Goal: Transaction & Acquisition: Complete application form

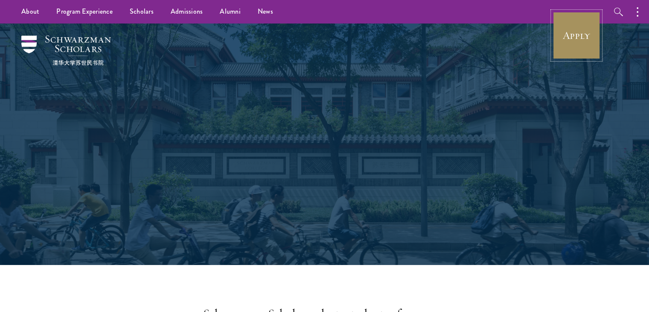
click at [576, 40] on link "Apply" at bounding box center [577, 36] width 48 height 48
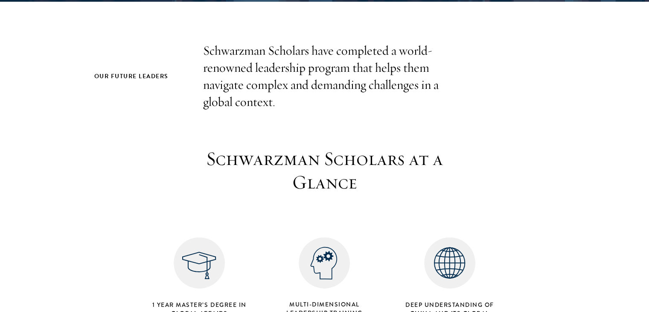
click at [315, 56] on p "Schwarzman Scholars have completed a world-renowned leadership program that hel…" at bounding box center [324, 76] width 243 height 68
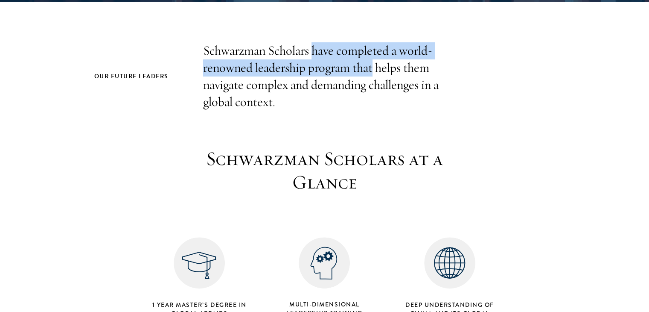
drag, startPoint x: 315, startPoint y: 56, endPoint x: 367, endPoint y: 69, distance: 53.2
click at [367, 69] on p "Schwarzman Scholars have completed a world-renowned leadership program that hel…" at bounding box center [324, 76] width 243 height 68
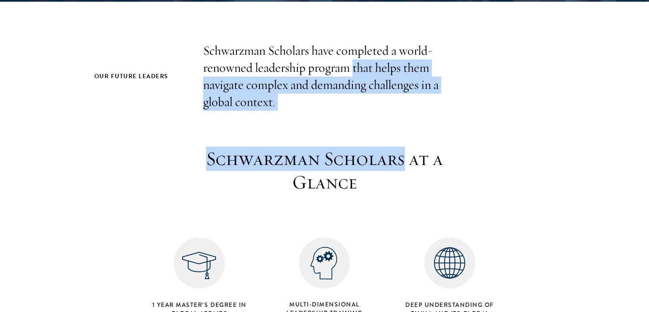
drag, startPoint x: 367, startPoint y: 69, endPoint x: 394, endPoint y: 164, distance: 99.1
click at [394, 164] on div "Our Future Leaders Schwarzman Scholars have completed a world-renowned leadersh…" at bounding box center [324, 186] width 461 height 288
click at [394, 164] on h3 "Schwarzman Scholars at a Glance" at bounding box center [324, 171] width 265 height 48
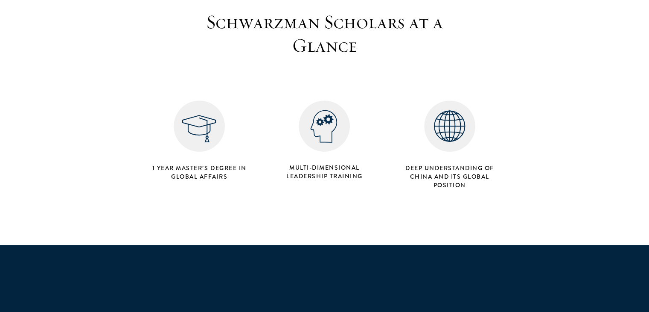
scroll to position [353, 0]
click at [211, 169] on h4 "1 Year Master’s Degree in Global Affairs" at bounding box center [199, 171] width 101 height 17
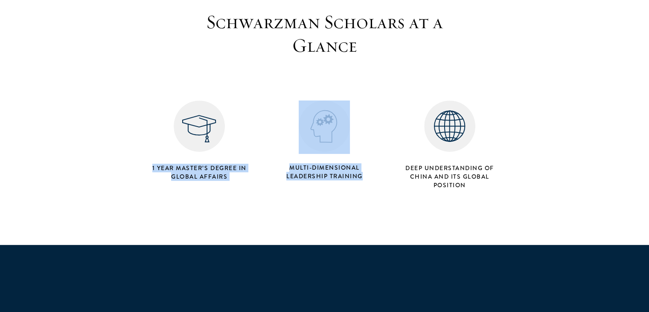
drag, startPoint x: 211, startPoint y: 169, endPoint x: 335, endPoint y: 170, distance: 123.8
click at [335, 170] on div "1 Year Master’s Degree in Global Affairs Multi-dimensional Leadership Training …" at bounding box center [325, 131] width 376 height 122
click at [335, 170] on h4 "Multi-dimensional Leadership Training" at bounding box center [324, 171] width 101 height 17
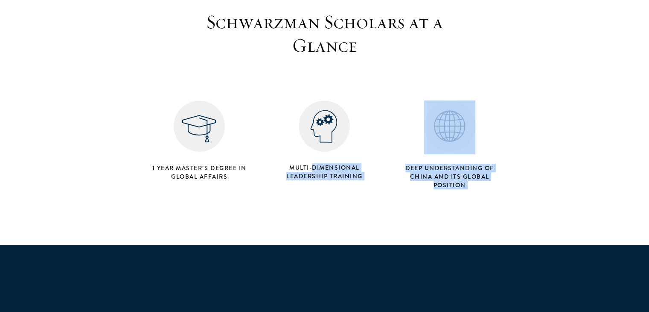
drag, startPoint x: 335, startPoint y: 170, endPoint x: 468, endPoint y: 181, distance: 134.1
click at [468, 181] on div "1 Year Master’s Degree in Global Affairs Multi-dimensional Leadership Training …" at bounding box center [325, 131] width 376 height 122
click at [468, 181] on h4 "Deep understanding of China and its global position" at bounding box center [449, 176] width 101 height 26
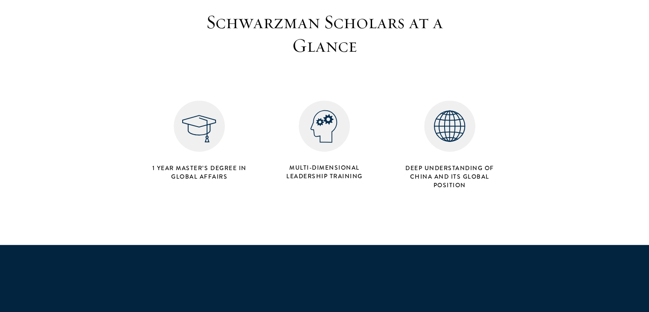
click at [468, 181] on h4 "Deep understanding of China and its global position" at bounding box center [449, 176] width 101 height 26
drag, startPoint x: 468, startPoint y: 181, endPoint x: 435, endPoint y: 164, distance: 37.8
click at [435, 164] on h4 "Deep understanding of China and its global position" at bounding box center [449, 176] width 101 height 26
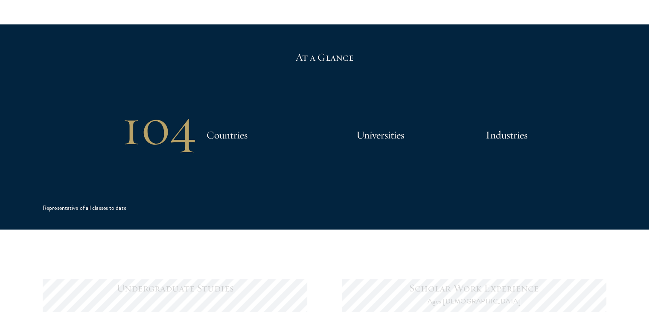
scroll to position [576, 0]
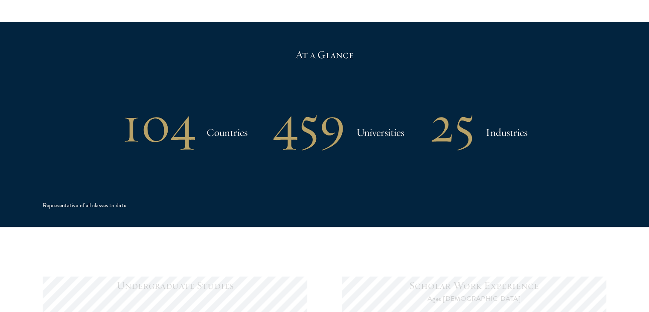
click at [169, 136] on h2 "104" at bounding box center [159, 124] width 74 height 44
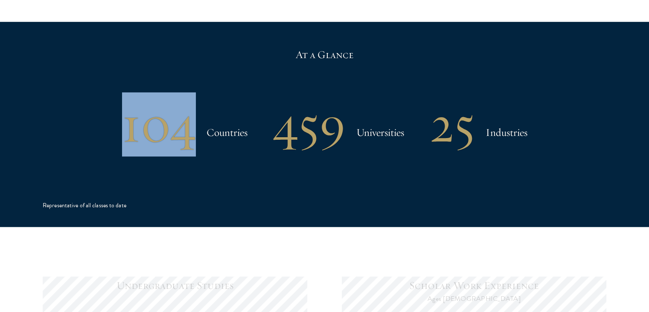
click at [169, 136] on h2 "104" at bounding box center [159, 124] width 74 height 44
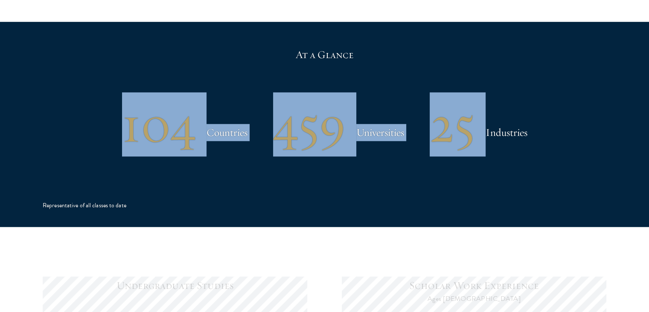
drag, startPoint x: 169, startPoint y: 136, endPoint x: 461, endPoint y: 149, distance: 292.2
click at [461, 146] on div "104 Countries 459 Universities 25 Industries" at bounding box center [325, 124] width 564 height 44
click at [461, 146] on h2 "25" at bounding box center [452, 124] width 45 height 44
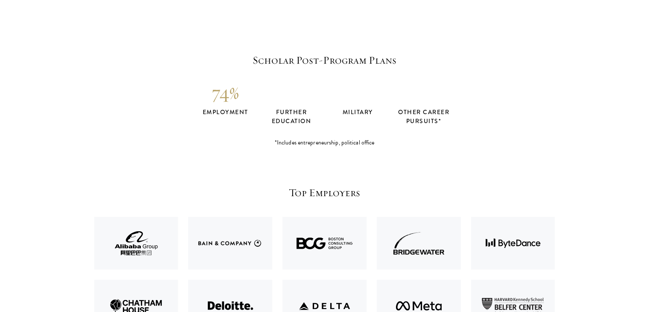
scroll to position [1734, 0]
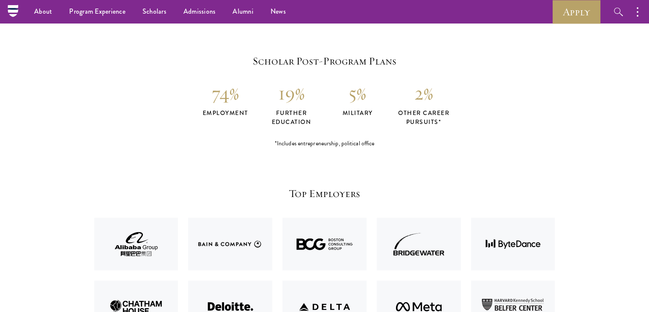
click at [222, 114] on h4 "employment" at bounding box center [225, 112] width 66 height 9
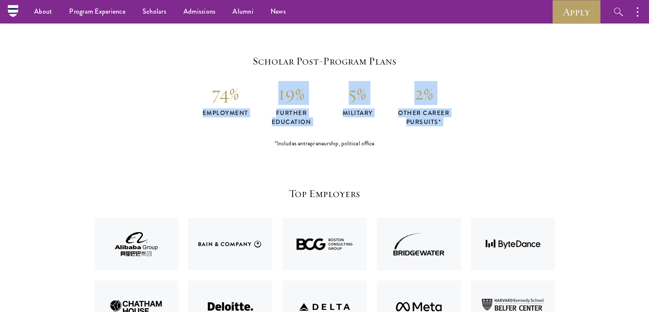
drag, startPoint x: 222, startPoint y: 114, endPoint x: 394, endPoint y: 120, distance: 172.1
click at [394, 120] on div "74% employment 19% further education 5% military 2% other career pursuits*" at bounding box center [324, 103] width 461 height 45
click at [394, 120] on h4 "other career pursuits*" at bounding box center [424, 117] width 66 height 18
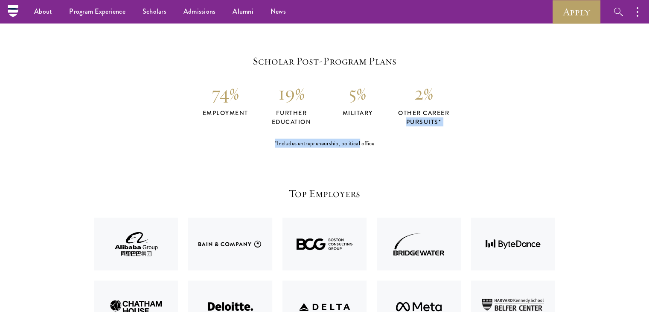
drag, startPoint x: 394, startPoint y: 120, endPoint x: 353, endPoint y: 149, distance: 50.8
click at [353, 149] on section "Top Employers Post-program statistics representative of the classes of 2017-2018" at bounding box center [324, 308] width 649 height 321
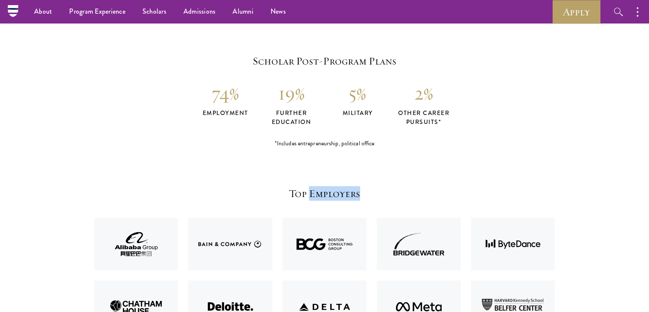
click at [353, 149] on section "Top Employers Post-program statistics representative of the classes of 2017-2018" at bounding box center [324, 308] width 649 height 321
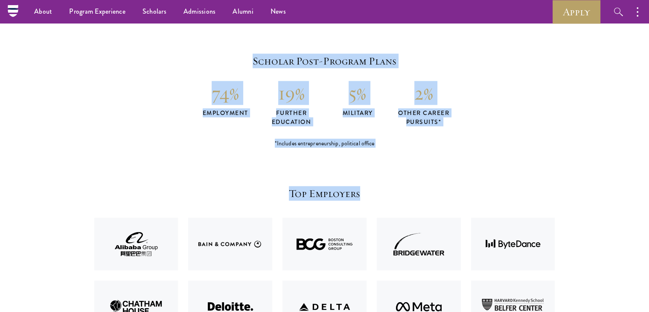
drag, startPoint x: 353, startPoint y: 149, endPoint x: 246, endPoint y: 62, distance: 137.4
click at [246, 62] on h5 "Scholar Post-Program Plans" at bounding box center [324, 61] width 461 height 15
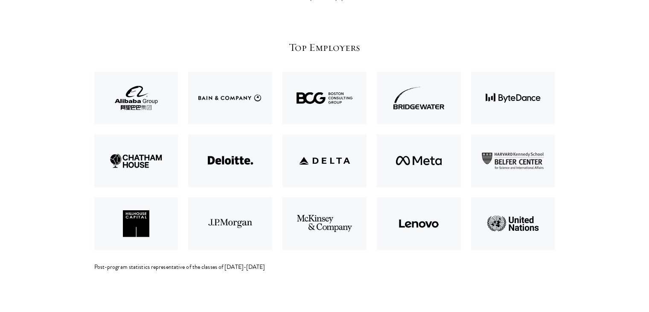
scroll to position [1888, 0]
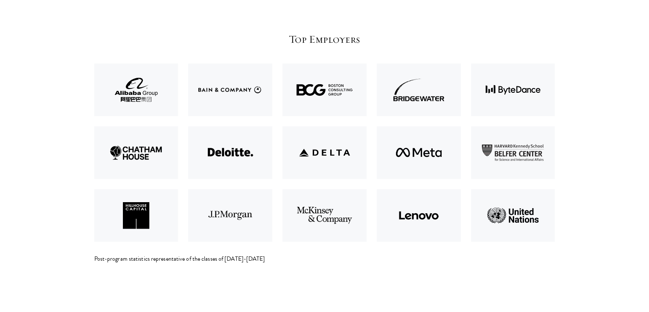
click at [273, 98] on img at bounding box center [230, 89] width 94 height 63
drag, startPoint x: 273, startPoint y: 98, endPoint x: 244, endPoint y: 92, distance: 29.2
click at [244, 92] on img at bounding box center [230, 89] width 94 height 63
click at [401, 216] on img at bounding box center [419, 215] width 94 height 63
drag, startPoint x: 401, startPoint y: 216, endPoint x: 386, endPoint y: 257, distance: 43.8
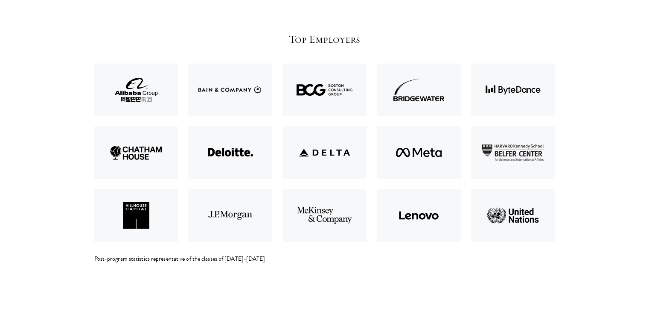
click at [386, 257] on div "Top Employers Post-program statistics representative of the classes of 2017-2018" at bounding box center [324, 147] width 461 height 231
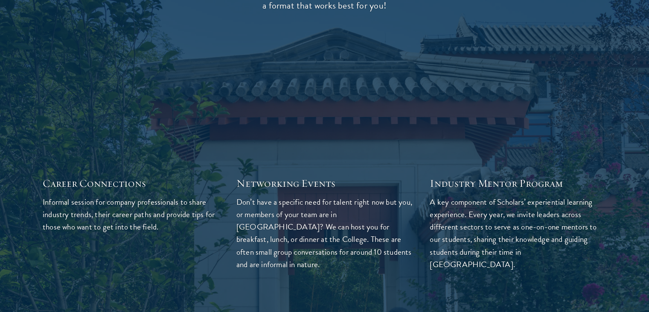
scroll to position [2375, 0]
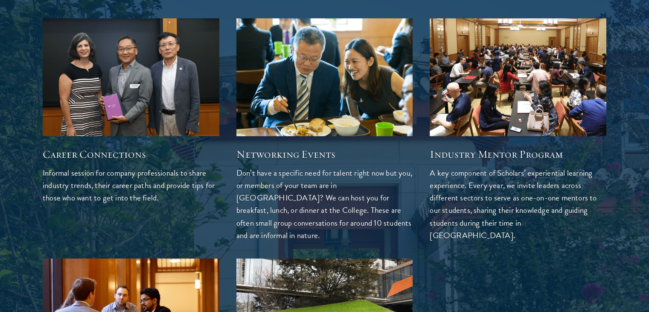
click at [135, 165] on div "Career Connections Informal session for company professionals to share industry…" at bounding box center [131, 169] width 177 height 67
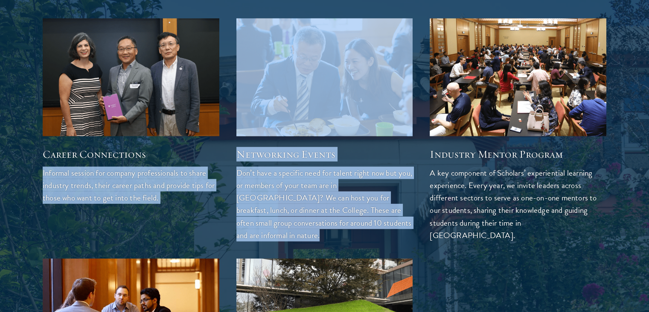
drag, startPoint x: 135, startPoint y: 165, endPoint x: 354, endPoint y: 195, distance: 220.6
click at [354, 195] on div "Career Connections Informal session for company professionals to share industry…" at bounding box center [324, 237] width 581 height 454
click at [354, 195] on p "Don’t have a specific need for talent right now but you, or members of your tea…" at bounding box center [324, 203] width 177 height 74
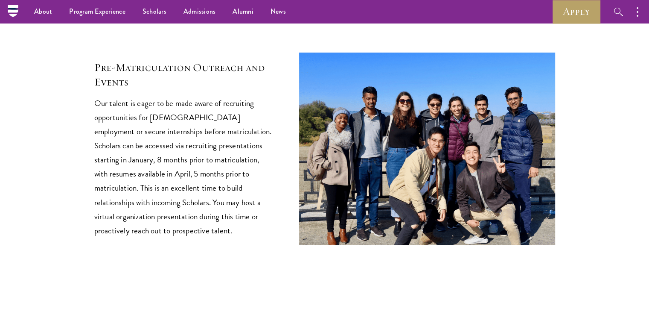
scroll to position [3156, 0]
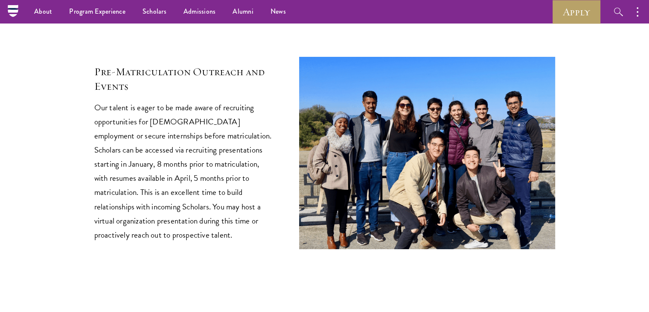
click at [126, 76] on h2 "Pre-Matriculation Outreach and Events" at bounding box center [183, 78] width 179 height 29
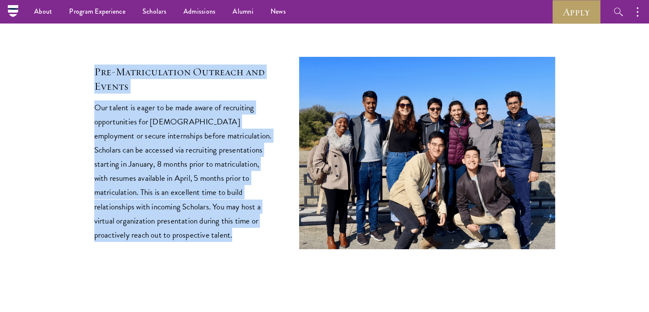
drag, startPoint x: 126, startPoint y: 76, endPoint x: 151, endPoint y: 164, distance: 92.2
click at [151, 164] on div "Pre-Matriculation Outreach and Events Our talent is eager to be made aware of r…" at bounding box center [183, 152] width 179 height 177
click at [151, 164] on p "Our talent is eager to be made aware of recruiting opportunities for full-time …" at bounding box center [183, 170] width 179 height 141
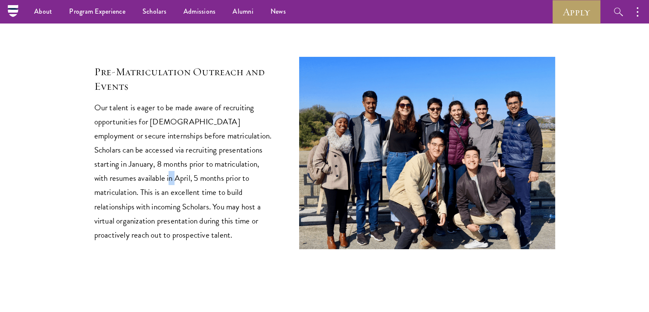
click at [151, 164] on p "Our talent is eager to be made aware of recruiting opportunities for full-time …" at bounding box center [183, 170] width 179 height 141
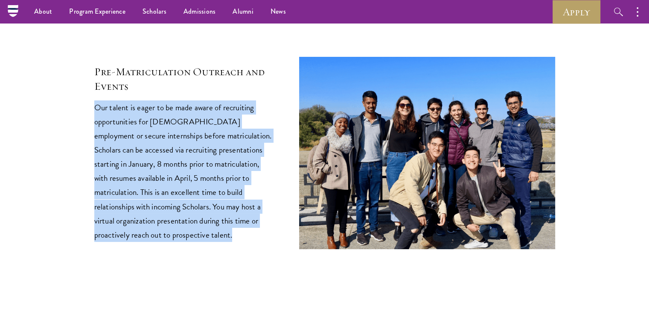
drag, startPoint x: 151, startPoint y: 164, endPoint x: 168, endPoint y: 227, distance: 65.3
click at [168, 227] on p "Our talent is eager to be made aware of recruiting opportunities for full-time …" at bounding box center [183, 170] width 179 height 141
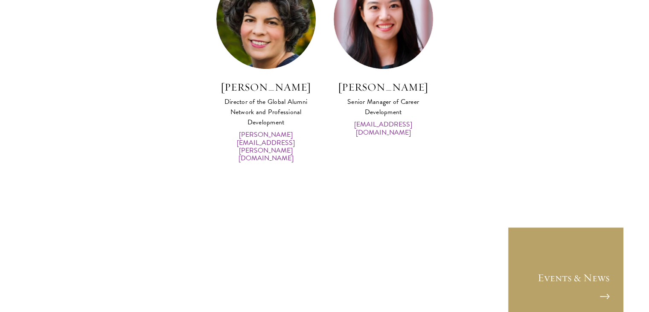
scroll to position [4220, 0]
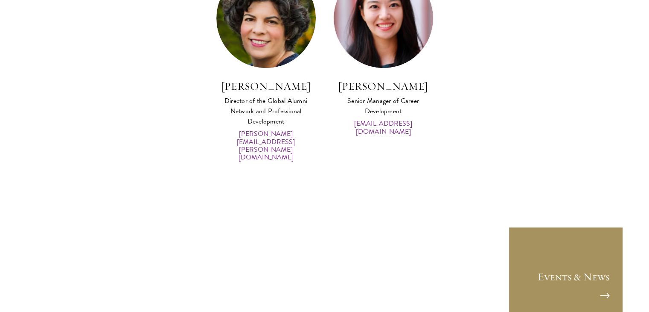
click at [588, 250] on link "Events & News" at bounding box center [565, 283] width 115 height 115
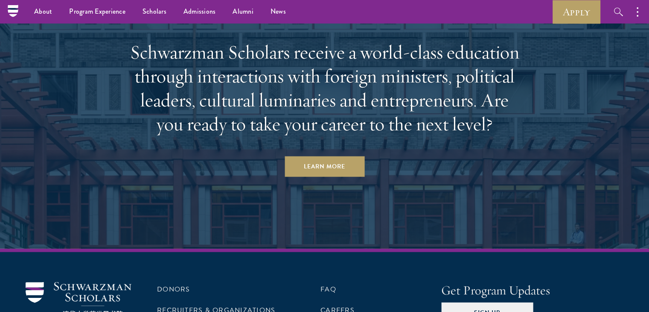
scroll to position [2091, 0]
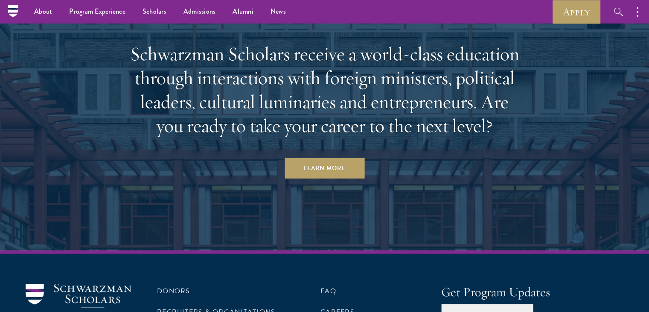
click at [212, 84] on h2 "Schwarzman Scholars receive a world-class education through interactions with f…" at bounding box center [324, 90] width 397 height 96
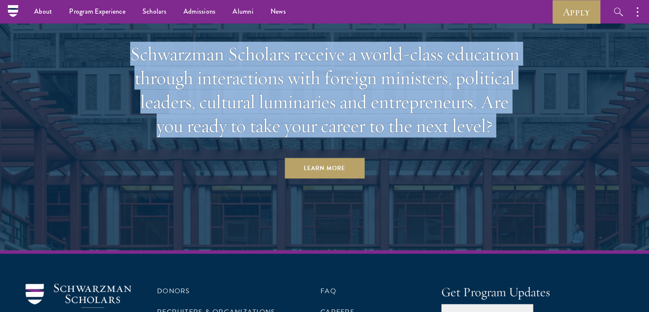
drag, startPoint x: 212, startPoint y: 84, endPoint x: 242, endPoint y: 89, distance: 31.1
click at [242, 89] on h2 "Schwarzman Scholars receive a world-class education through interactions with f…" at bounding box center [324, 90] width 397 height 96
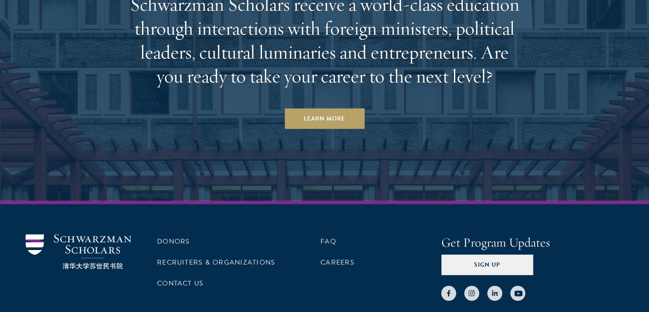
scroll to position [2187, 0]
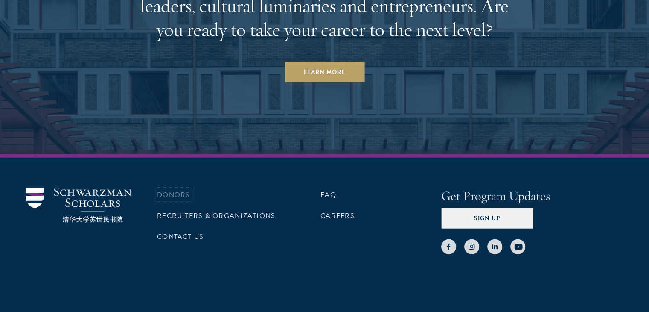
click at [183, 190] on link "Donors" at bounding box center [173, 195] width 33 height 10
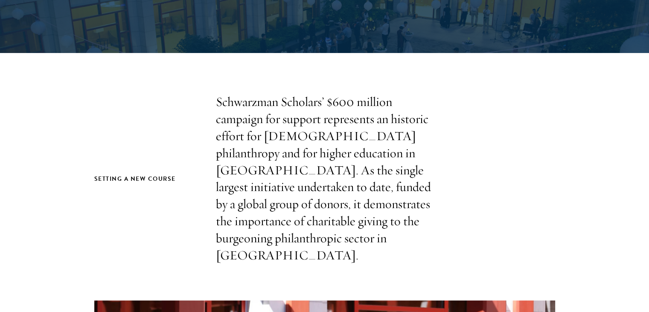
scroll to position [169, 0]
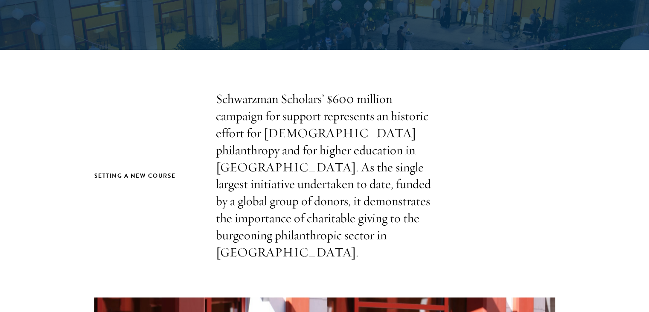
click at [272, 132] on p "Schwarzman Scholars’ $600 million campaign for support represents an historic e…" at bounding box center [325, 175] width 218 height 170
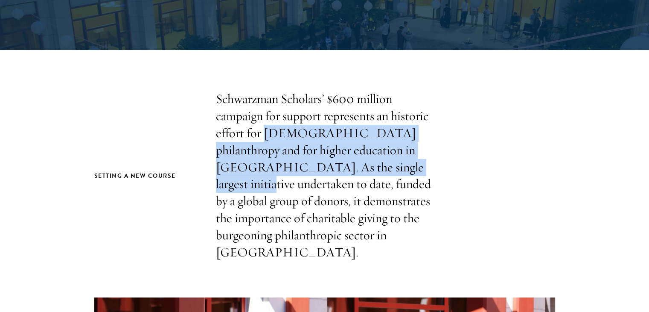
drag, startPoint x: 272, startPoint y: 132, endPoint x: 379, endPoint y: 173, distance: 114.7
click at [379, 173] on p "Schwarzman Scholars’ $600 million campaign for support represents an historic e…" at bounding box center [325, 175] width 218 height 170
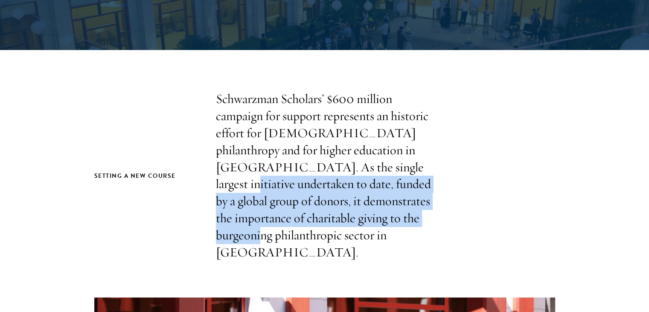
drag, startPoint x: 379, startPoint y: 173, endPoint x: 356, endPoint y: 223, distance: 55.0
click at [356, 223] on p "Schwarzman Scholars’ $600 million campaign for support represents an historic e…" at bounding box center [325, 175] width 218 height 170
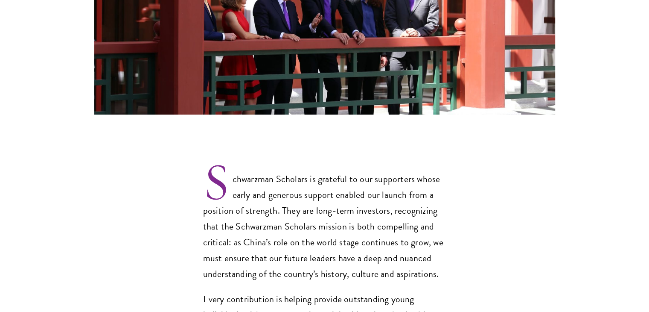
scroll to position [674, 0]
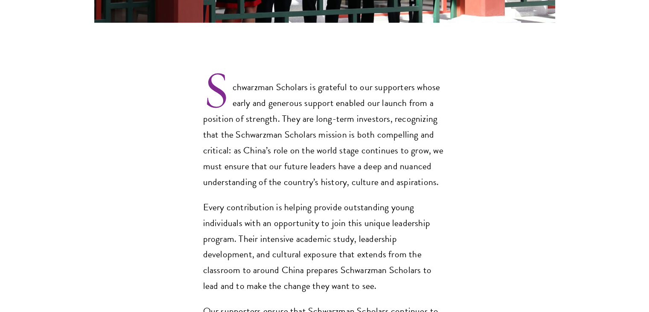
click at [254, 65] on p "Schwarzman Scholars is grateful to our supporters whose early and generous supp…" at bounding box center [324, 127] width 243 height 125
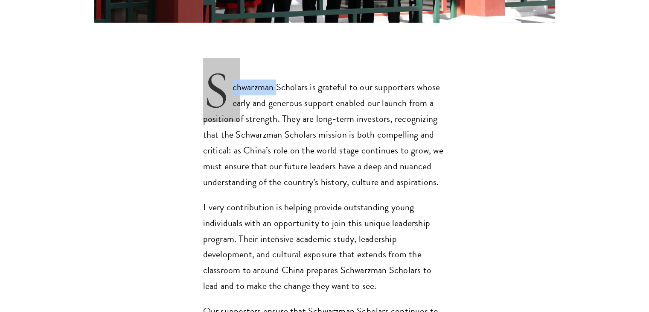
click at [254, 65] on p "Schwarzman Scholars is grateful to our supporters whose early and generous supp…" at bounding box center [324, 127] width 243 height 125
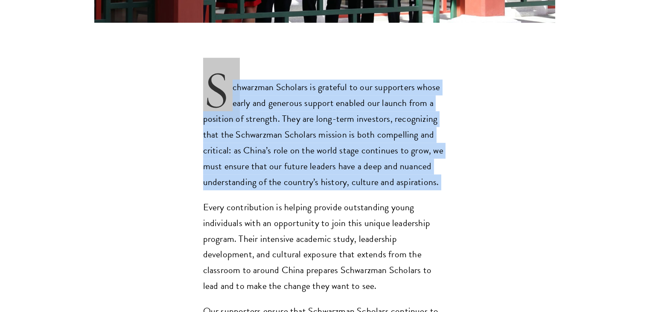
drag, startPoint x: 254, startPoint y: 47, endPoint x: 273, endPoint y: 48, distance: 19.2
click at [273, 65] on p "Schwarzman Scholars is grateful to our supporters whose early and generous supp…" at bounding box center [324, 127] width 243 height 125
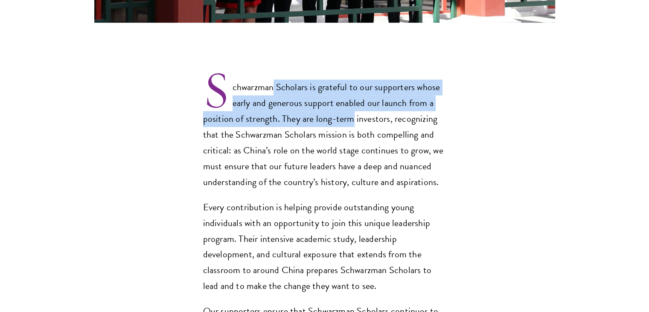
drag, startPoint x: 273, startPoint y: 48, endPoint x: 338, endPoint y: 80, distance: 72.7
click at [338, 80] on p "Schwarzman Scholars is grateful to our supporters whose early and generous supp…" at bounding box center [324, 127] width 243 height 125
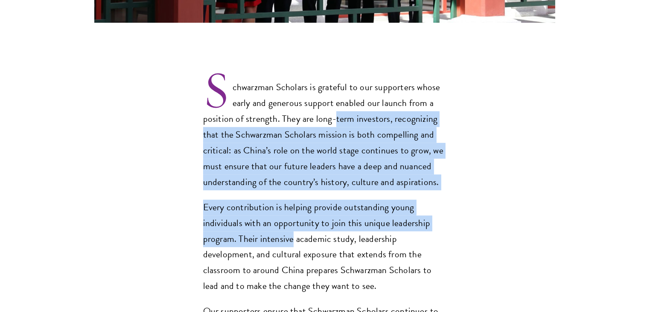
drag, startPoint x: 338, startPoint y: 80, endPoint x: 262, endPoint y: 205, distance: 146.8
click at [262, 205] on div "Schwarzman Scholars is grateful to our supporters whose early and generous supp…" at bounding box center [324, 207] width 243 height 285
click at [262, 205] on p "Every contribution is helping provide outstanding young individuals with an opp…" at bounding box center [324, 246] width 243 height 95
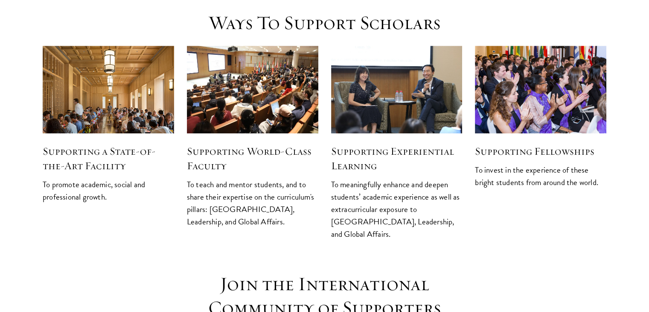
scroll to position [1065, 0]
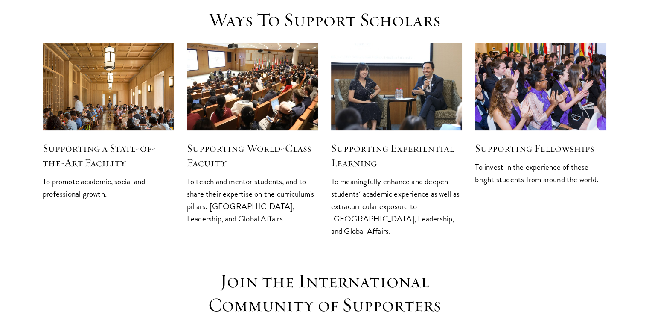
click at [72, 175] on p "To promote academic, social and professional growth." at bounding box center [108, 187] width 131 height 25
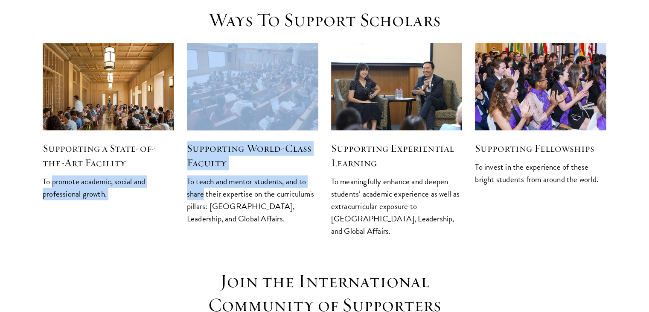
drag, startPoint x: 72, startPoint y: 146, endPoint x: 201, endPoint y: 157, distance: 129.4
click at [201, 157] on div "Supporting a State-of-the-Art Facility To promote academic, social and professi…" at bounding box center [324, 139] width 577 height 207
click at [201, 175] on p "To teach and mentor students, and to share their expertise on the curriculum's …" at bounding box center [252, 200] width 131 height 50
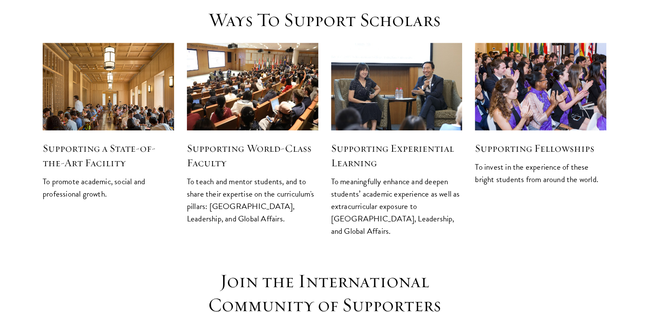
click at [198, 141] on h5 "Supporting World-Class Faculty" at bounding box center [252, 155] width 131 height 29
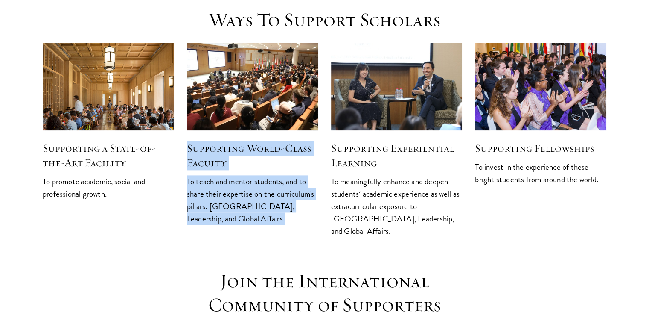
drag, startPoint x: 198, startPoint y: 112, endPoint x: 208, endPoint y: 161, distance: 49.6
click at [208, 161] on div "Supporting World-Class Faculty To teach and mentor students, and to share their…" at bounding box center [252, 177] width 131 height 94
click at [208, 175] on p "To teach and mentor students, and to share their expertise on the curriculum's …" at bounding box center [252, 200] width 131 height 50
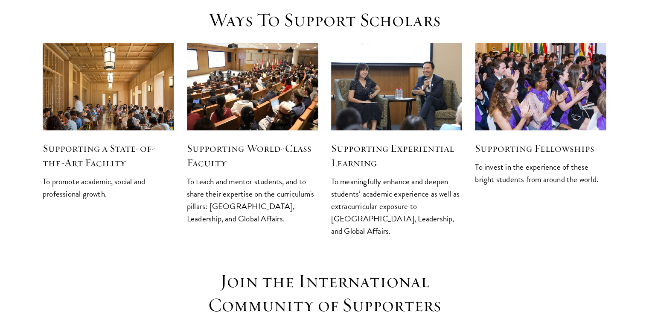
click at [352, 141] on h5 "Supporting Experiential Learning" at bounding box center [396, 155] width 131 height 29
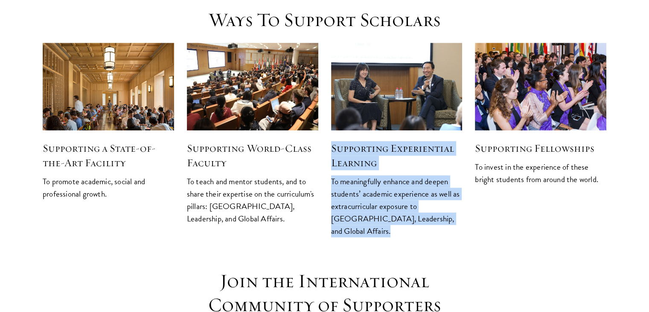
drag, startPoint x: 352, startPoint y: 111, endPoint x: 438, endPoint y: 188, distance: 115.2
click at [438, 188] on div "Supporting Experiential Learning To meaningfully enhance and deepen students’ a…" at bounding box center [396, 183] width 131 height 107
click at [438, 188] on p "To meaningfully enhance and deepen students’ academic experience as well as ext…" at bounding box center [396, 206] width 131 height 62
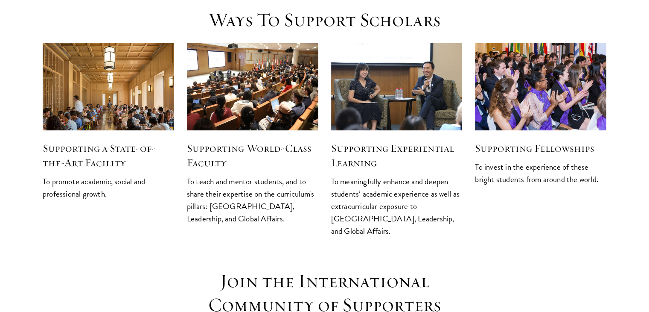
click at [475, 160] on p "To invest in the experience of these bright students from around the world." at bounding box center [540, 172] width 131 height 25
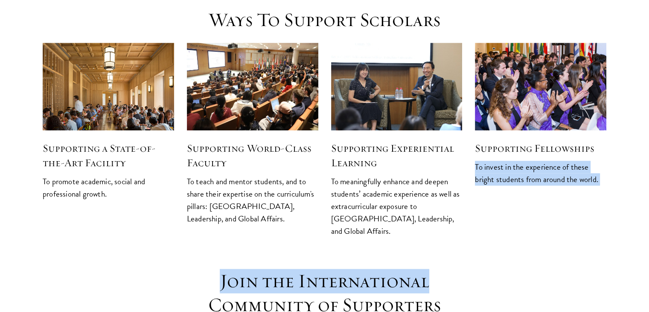
drag, startPoint x: 475, startPoint y: 131, endPoint x: 375, endPoint y: 224, distance: 136.5
click at [375, 269] on h1 "Join the International Community of Supporters" at bounding box center [324, 293] width 307 height 48
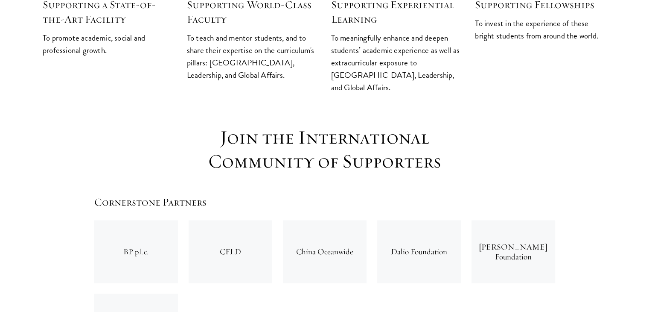
scroll to position [1282, 0]
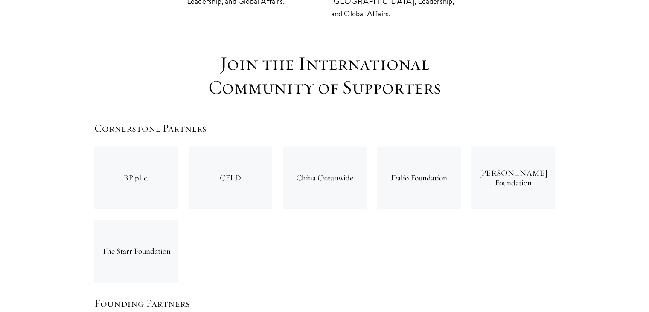
click at [155, 121] on h5 "Cornerstone Partners" at bounding box center [324, 128] width 461 height 15
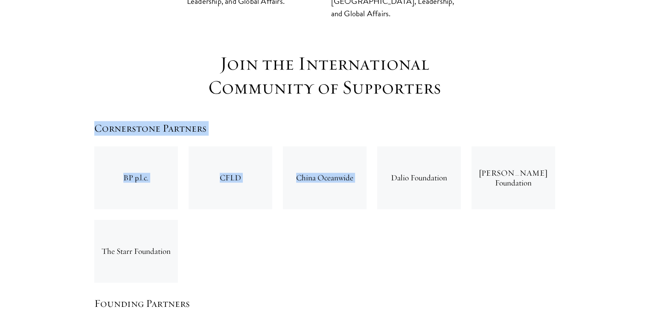
drag, startPoint x: 155, startPoint y: 87, endPoint x: 282, endPoint y: 144, distance: 139.5
click at [282, 144] on div "Cornerstone Partners BP p.l.c. CFLD China Oceanwide Dalio Foundation Masayoshi …" at bounding box center [324, 204] width 461 height 167
click at [282, 144] on div "China Oceanwide" at bounding box center [324, 177] width 94 height 73
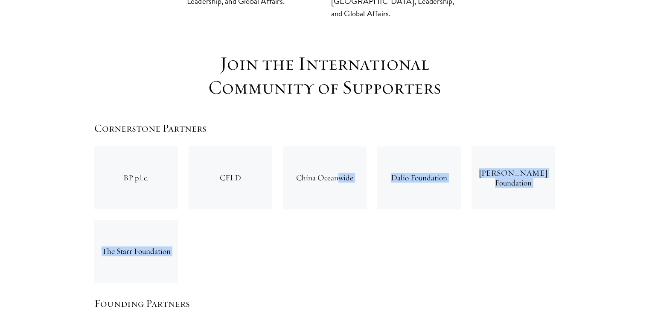
drag, startPoint x: 282, startPoint y: 144, endPoint x: 166, endPoint y: 219, distance: 138.2
click at [166, 219] on div "BP p.l.c. CFLD China Oceanwide Dalio Foundation Masayoshi Son Foundation The St…" at bounding box center [325, 214] width 472 height 147
click at [166, 219] on div "The Starr Foundation" at bounding box center [136, 250] width 84 height 63
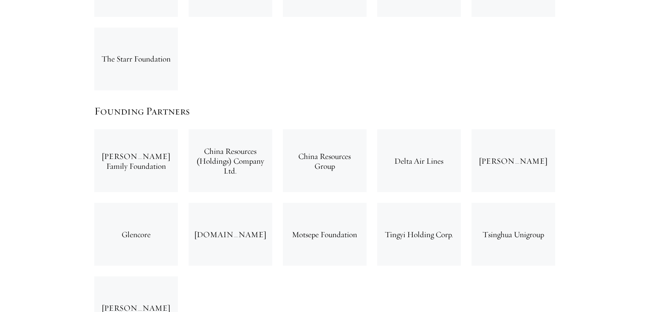
scroll to position [1475, 0]
click at [134, 128] on div "Chan Soon-Shiong Family Foundation" at bounding box center [136, 159] width 84 height 63
drag, startPoint x: 134, startPoint y: 111, endPoint x: 265, endPoint y: 134, distance: 133.1
click at [265, 134] on div "Chan Soon-Shiong Family Foundation China Resources (Holdings) Company Ltd. Chin…" at bounding box center [325, 233] width 472 height 220
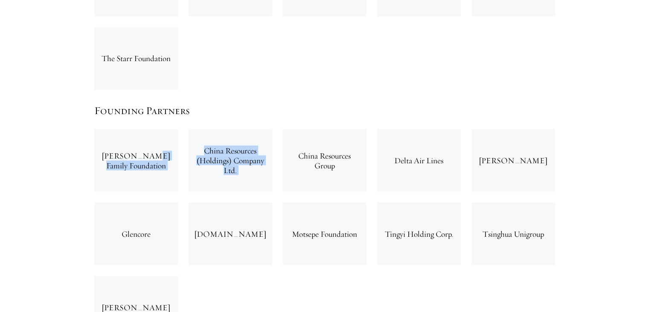
click at [264, 134] on div "China Resources (Holdings) Company Ltd." at bounding box center [231, 159] width 84 height 63
drag, startPoint x: 264, startPoint y: 134, endPoint x: 294, endPoint y: 123, distance: 31.7
click at [294, 123] on div "Chan Soon-Shiong Family Foundation China Resources (Holdings) Company Ltd. Chin…" at bounding box center [325, 233] width 472 height 220
click at [294, 128] on div "China Resources Group" at bounding box center [325, 159] width 84 height 63
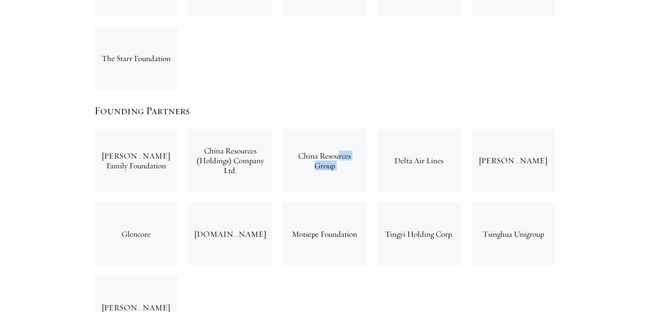
click at [294, 128] on div "China Resources Group" at bounding box center [325, 159] width 84 height 63
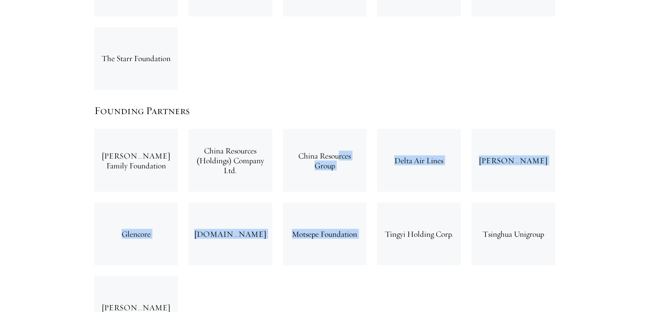
drag, startPoint x: 294, startPoint y: 123, endPoint x: 309, endPoint y: 213, distance: 90.5
click at [309, 213] on div "Chan Soon-Shiong Family Foundation China Resources (Holdings) Company Ltd. Chin…" at bounding box center [325, 233] width 472 height 220
click at [309, 213] on div "Motsepe Foundation" at bounding box center [325, 233] width 84 height 63
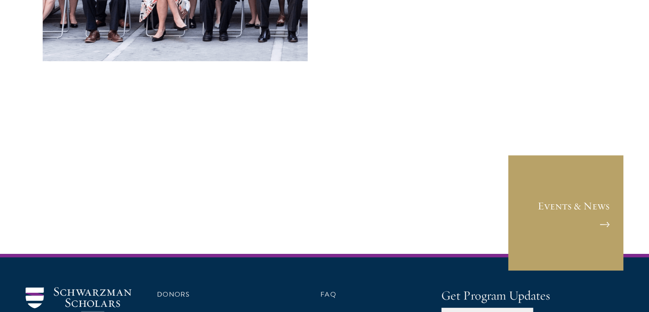
scroll to position [3590, 0]
